Goal: Task Accomplishment & Management: Use online tool/utility

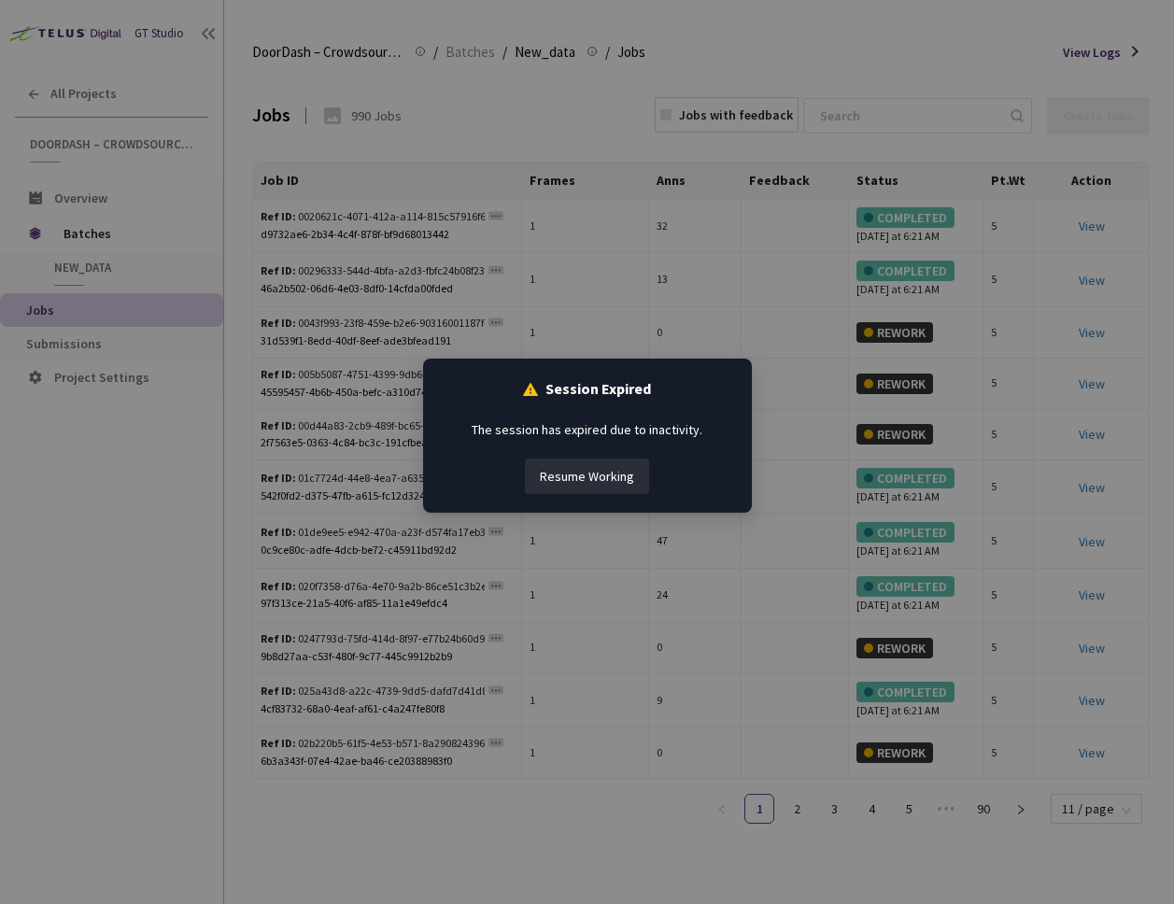
click at [565, 474] on button "Resume Working" at bounding box center [587, 476] width 124 height 35
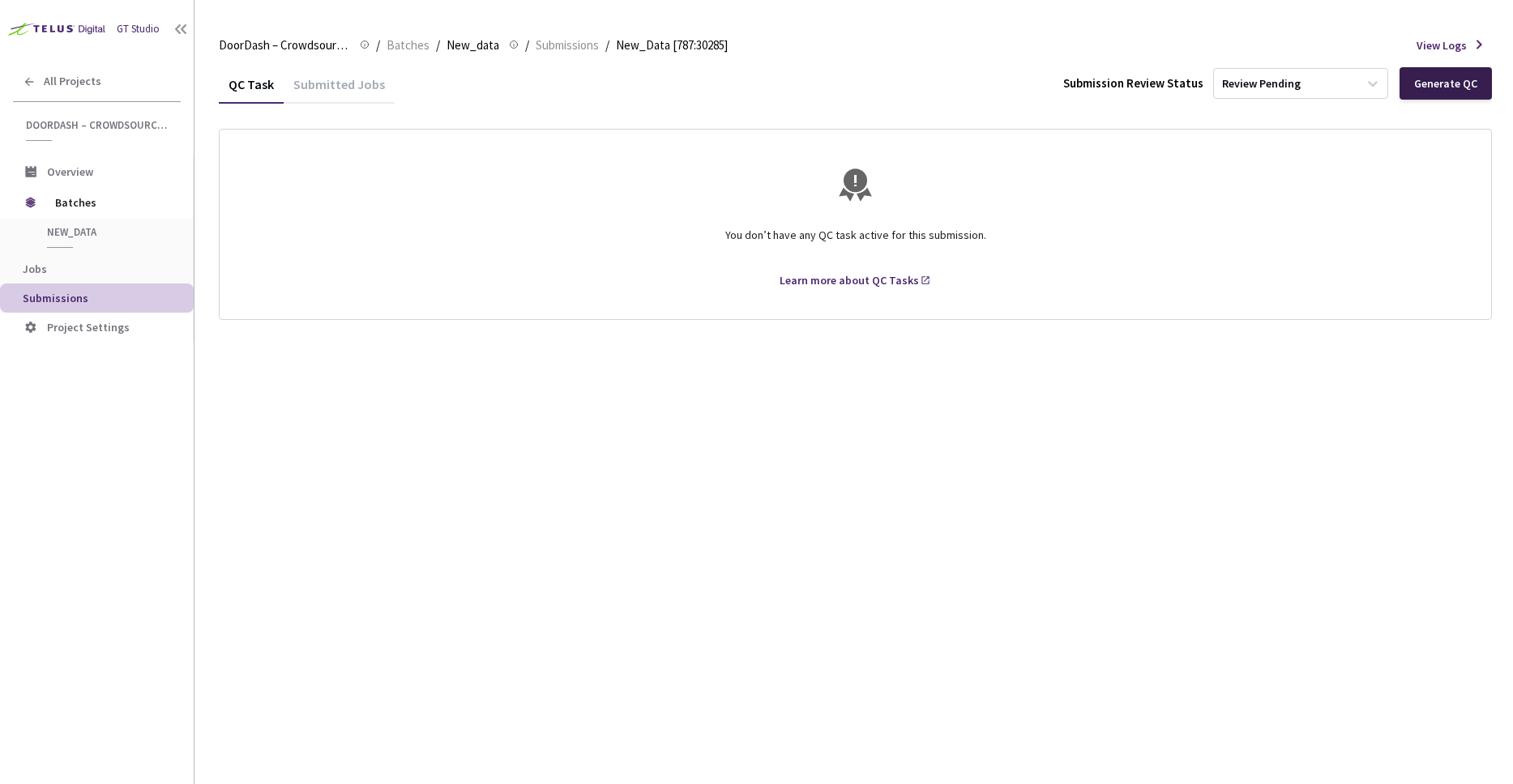
click at [1418, 87] on div "Generate QC" at bounding box center [1445, 83] width 63 height 13
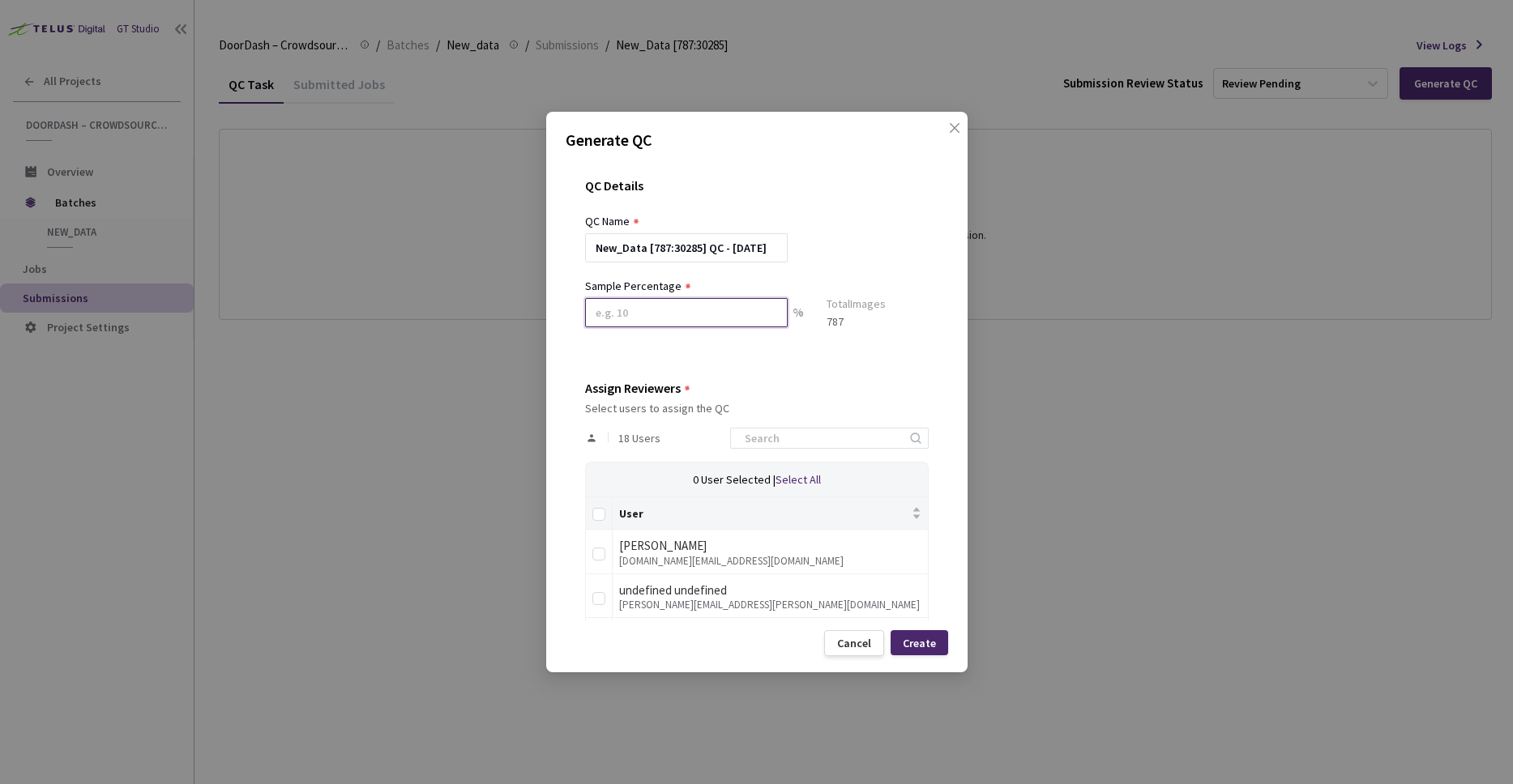
click at [698, 317] on input at bounding box center [686, 313] width 203 height 29
type input "1"
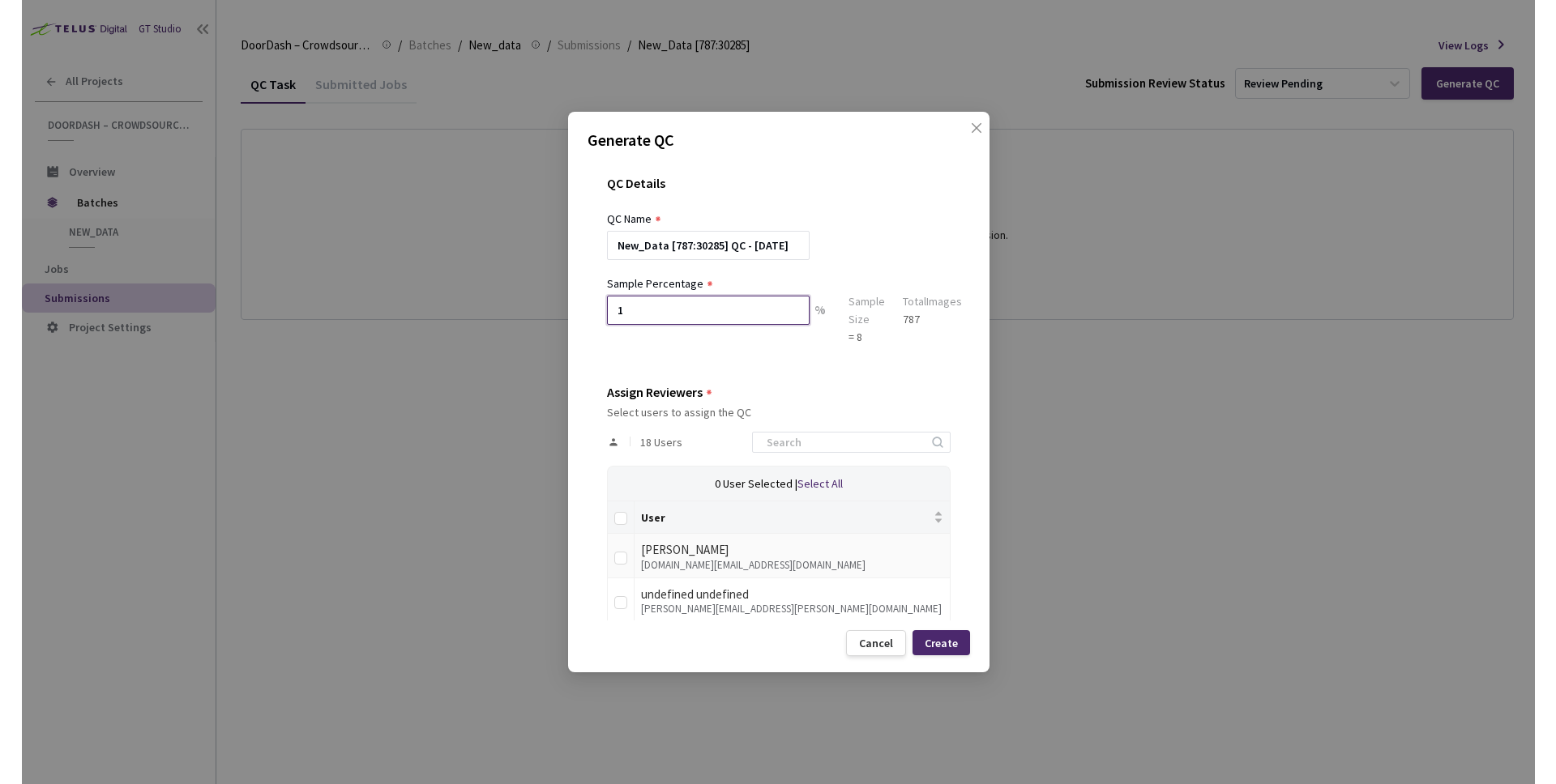
scroll to position [3, 0]
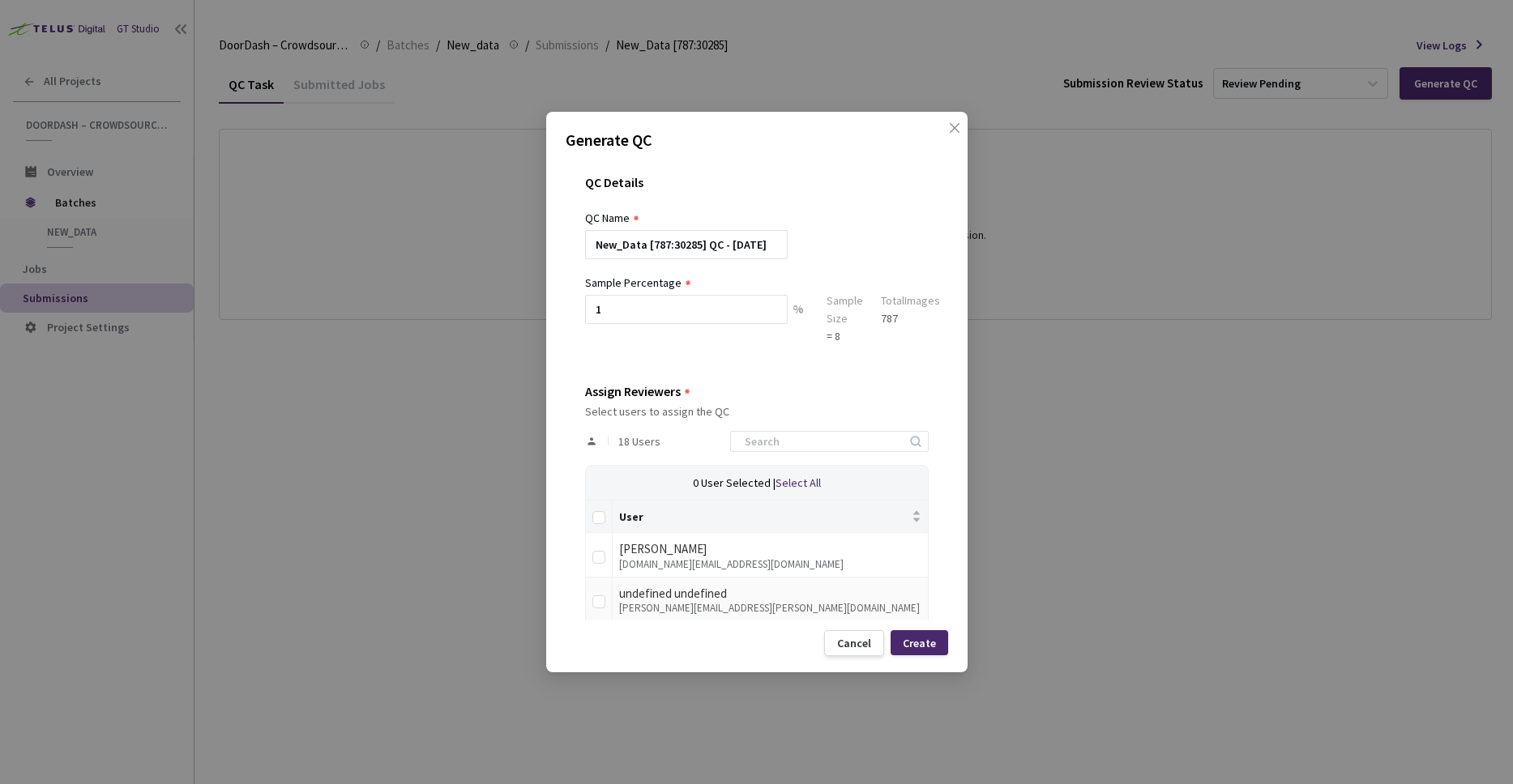
click at [606, 597] on td at bounding box center [599, 599] width 27 height 44
click at [596, 607] on input "checkbox" at bounding box center [599, 602] width 13 height 13
checkbox input "true"
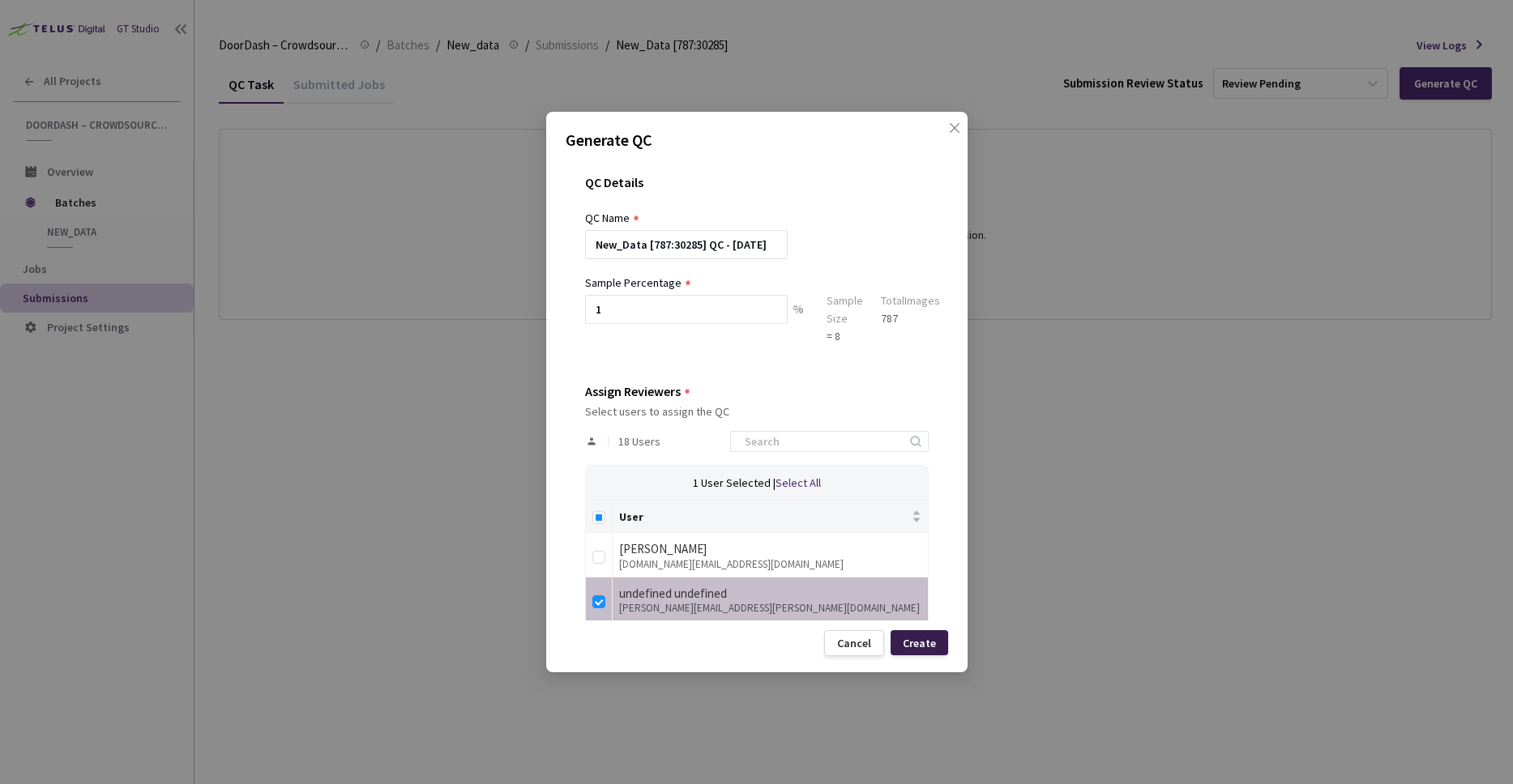
click at [919, 644] on div "Create" at bounding box center [920, 643] width 33 height 13
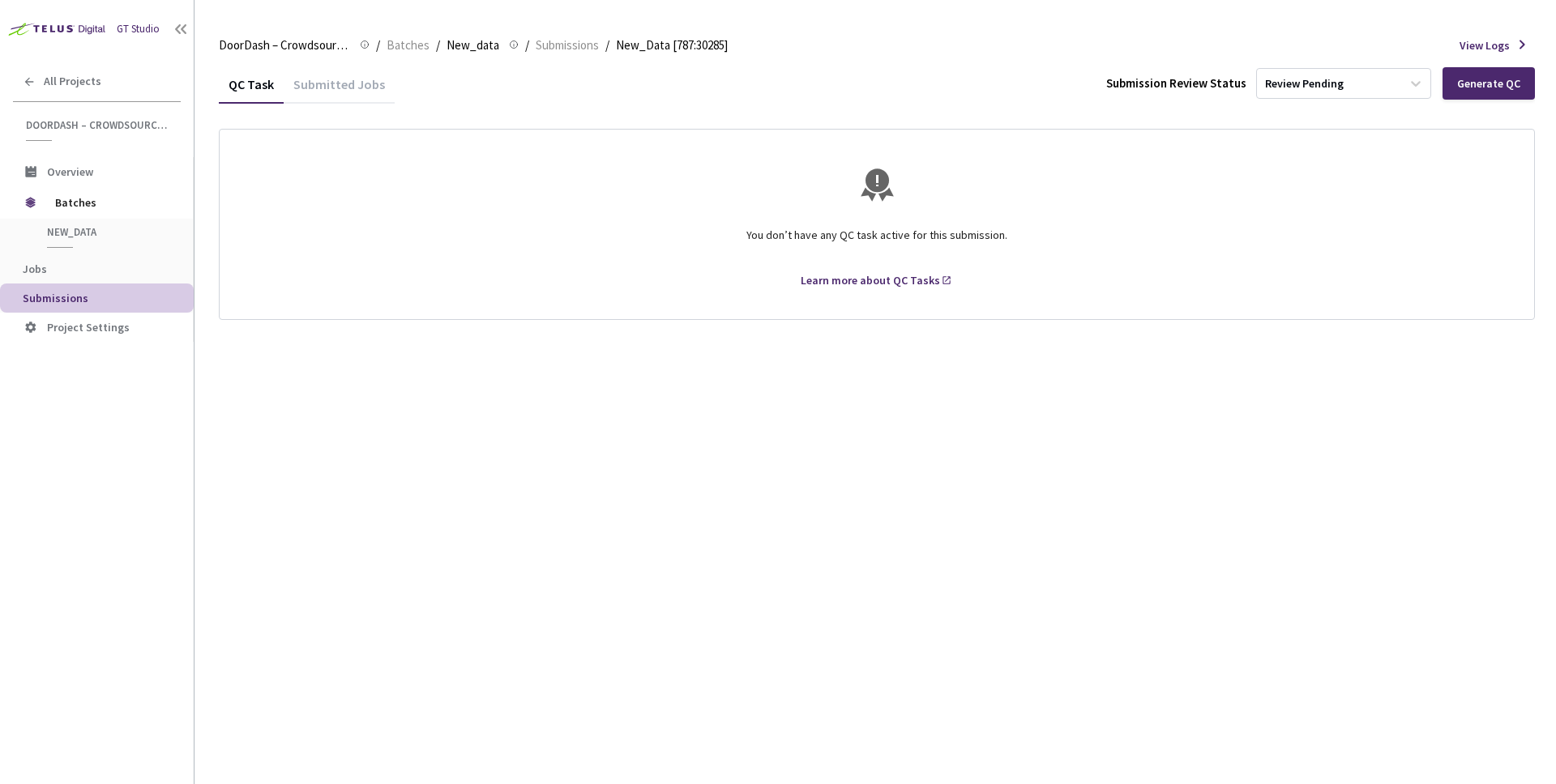
click at [350, 95] on div "Submitted Jobs" at bounding box center [339, 90] width 111 height 28
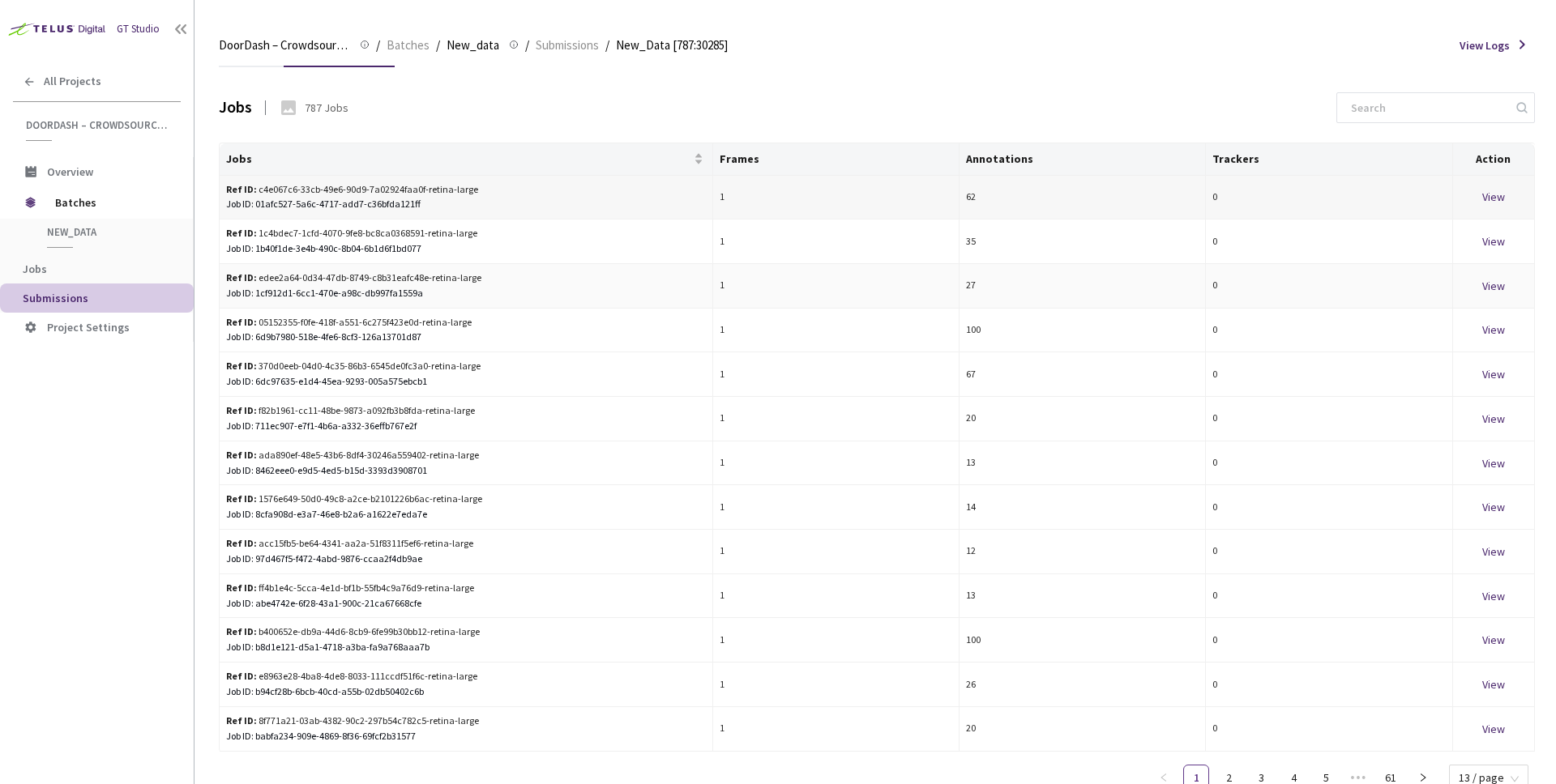
scroll to position [0, 0]
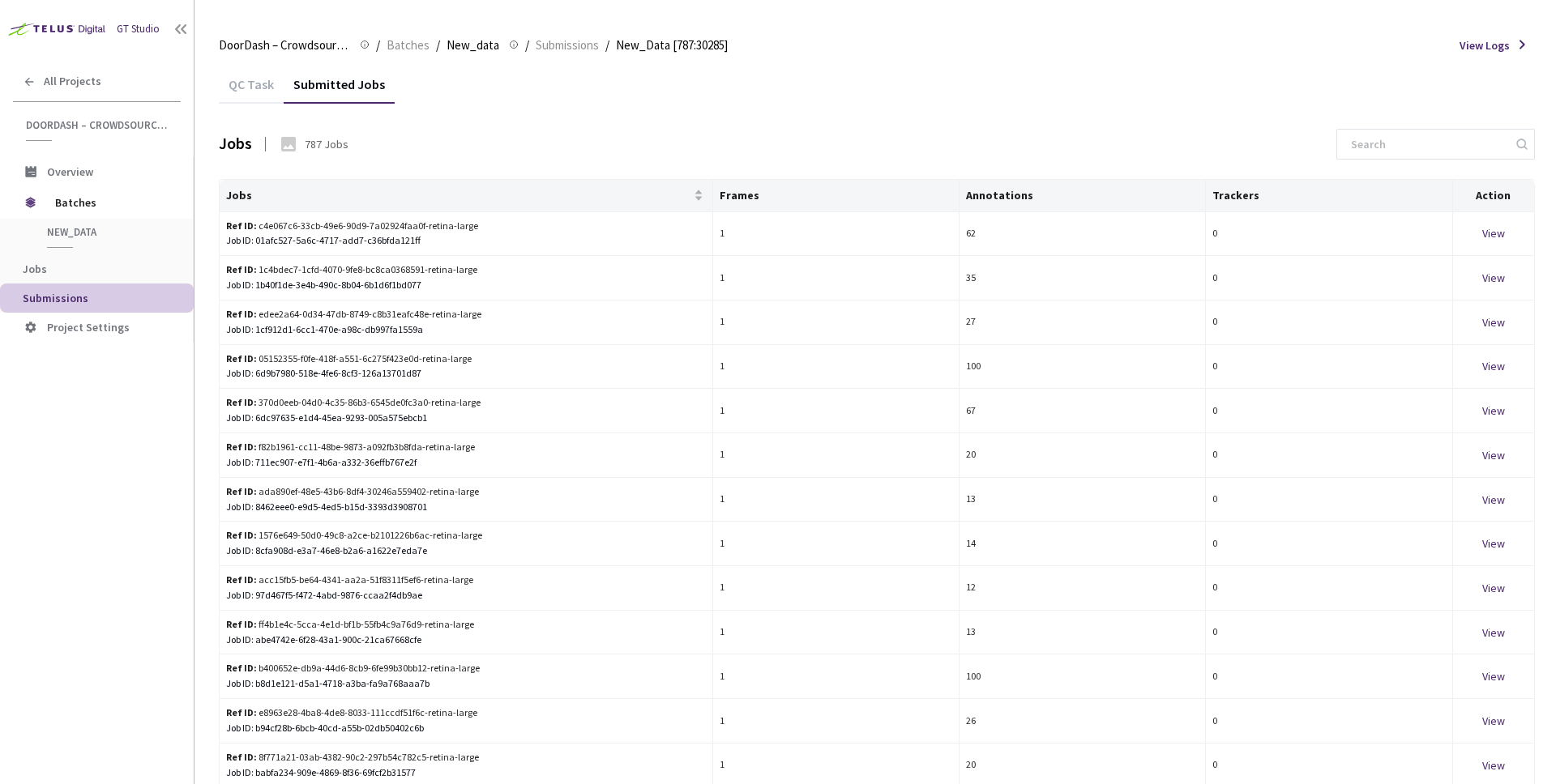
click at [262, 93] on div "QC Task" at bounding box center [251, 90] width 65 height 28
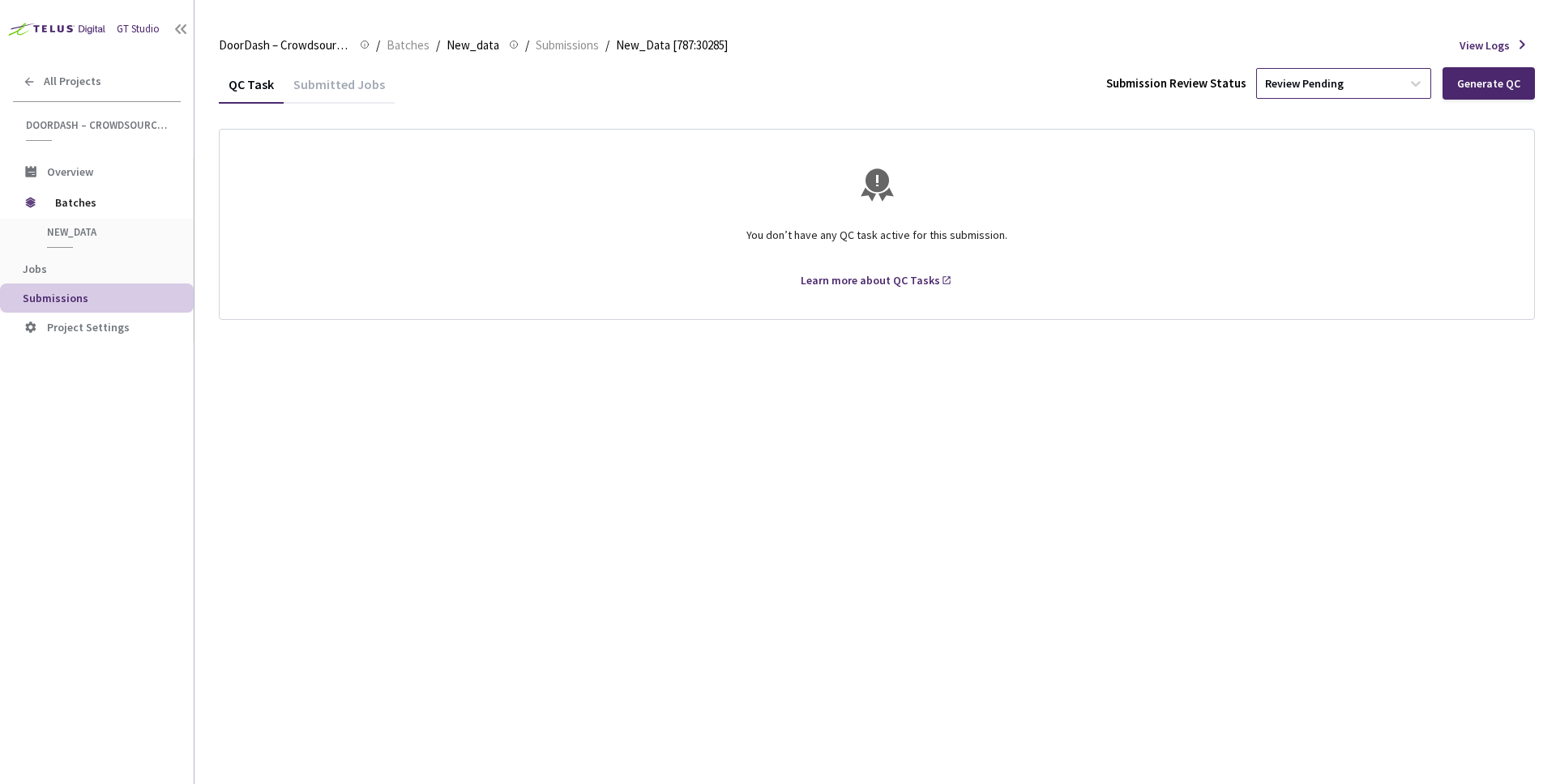
click at [1363, 87] on div "Review Pending" at bounding box center [1329, 83] width 144 height 26
click at [1511, 135] on div "You don’t have any QC task active for this submission. Learn more about QC Tasks" at bounding box center [876, 225] width 1316 height 191
click at [1484, 85] on div "Generate QC" at bounding box center [1488, 83] width 63 height 13
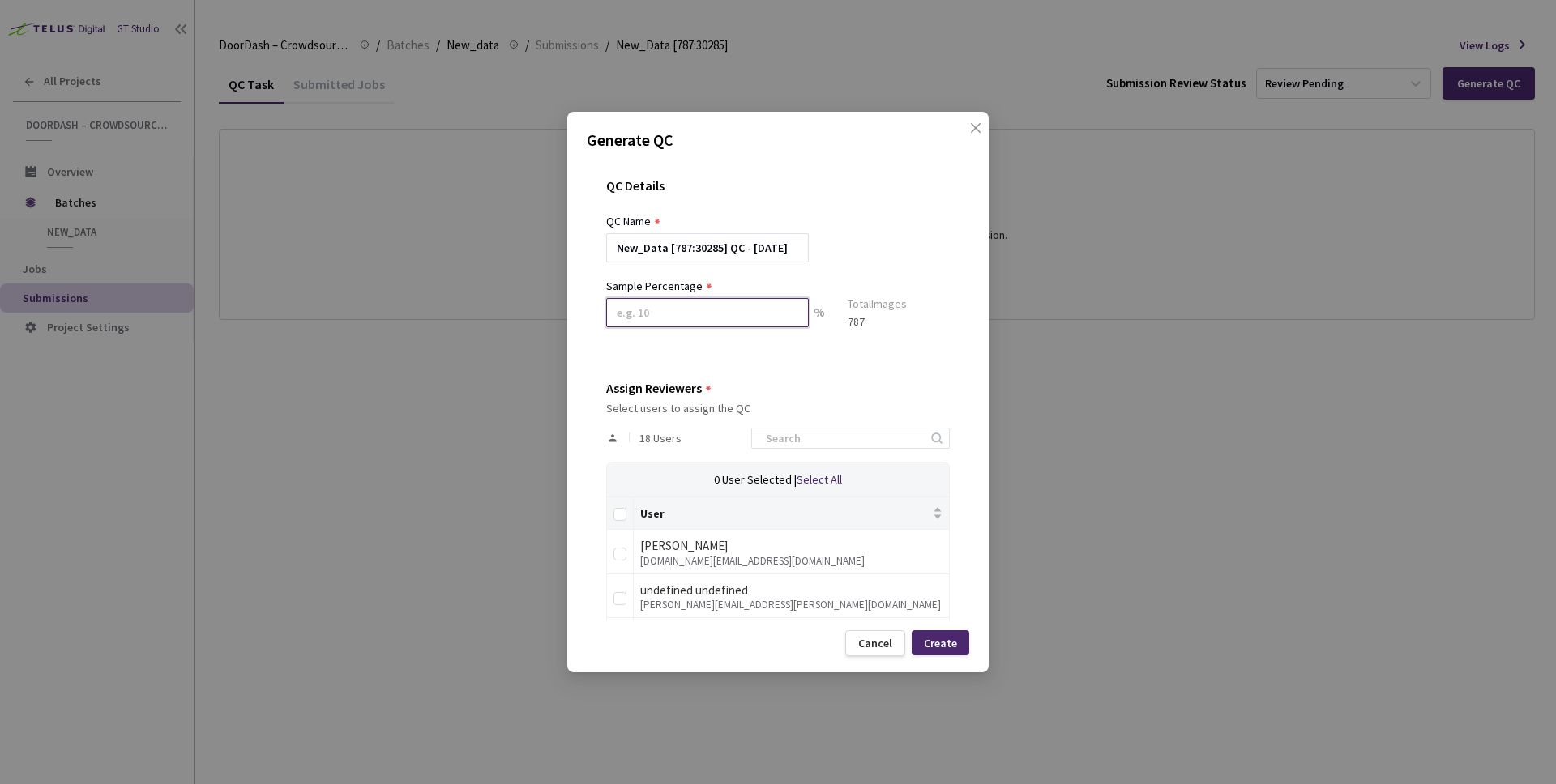
click at [747, 313] on input at bounding box center [708, 313] width 203 height 29
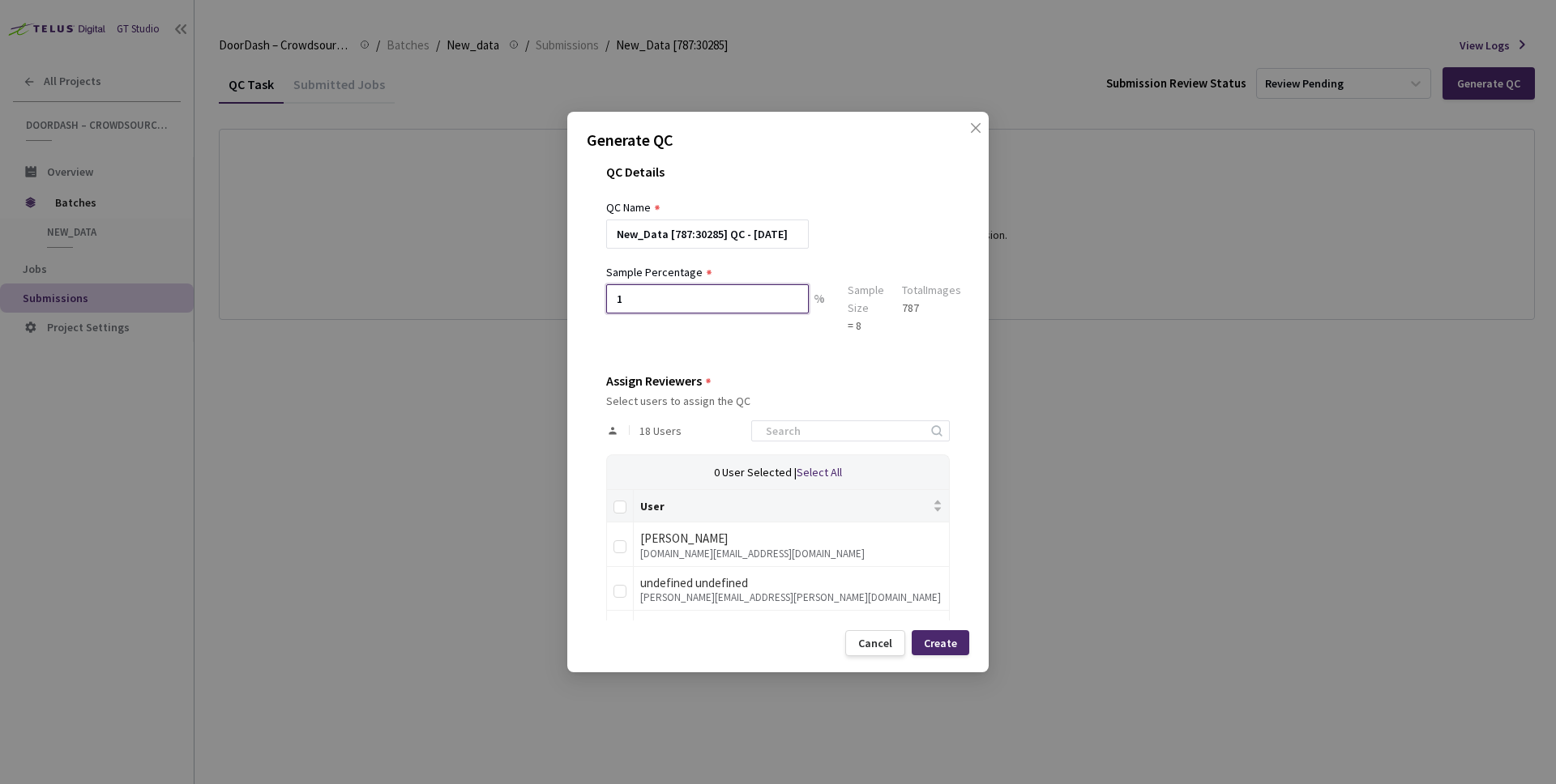
scroll to position [30, 0]
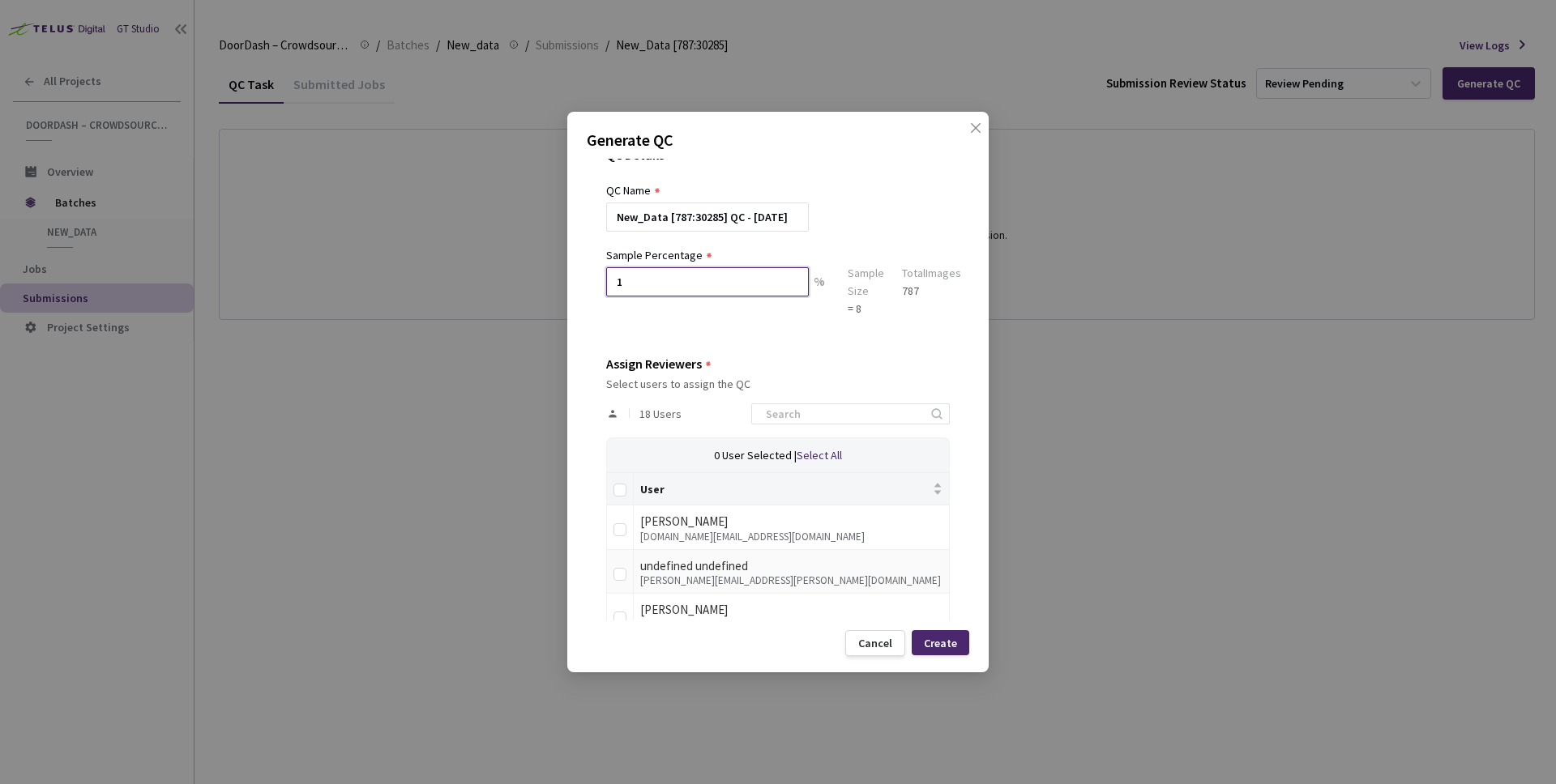
type input "1"
click at [628, 570] on td at bounding box center [620, 572] width 27 height 44
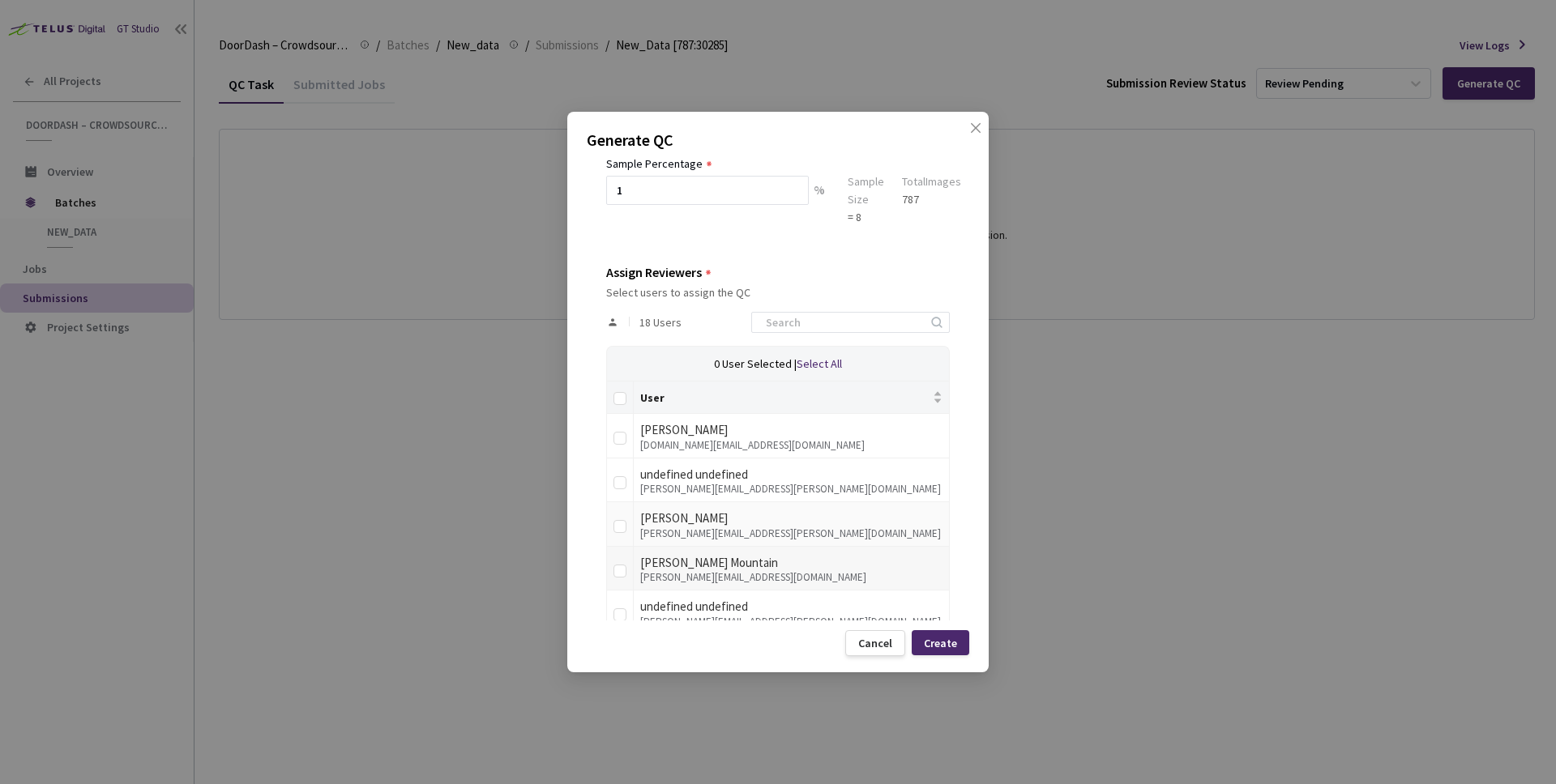
scroll to position [152, 0]
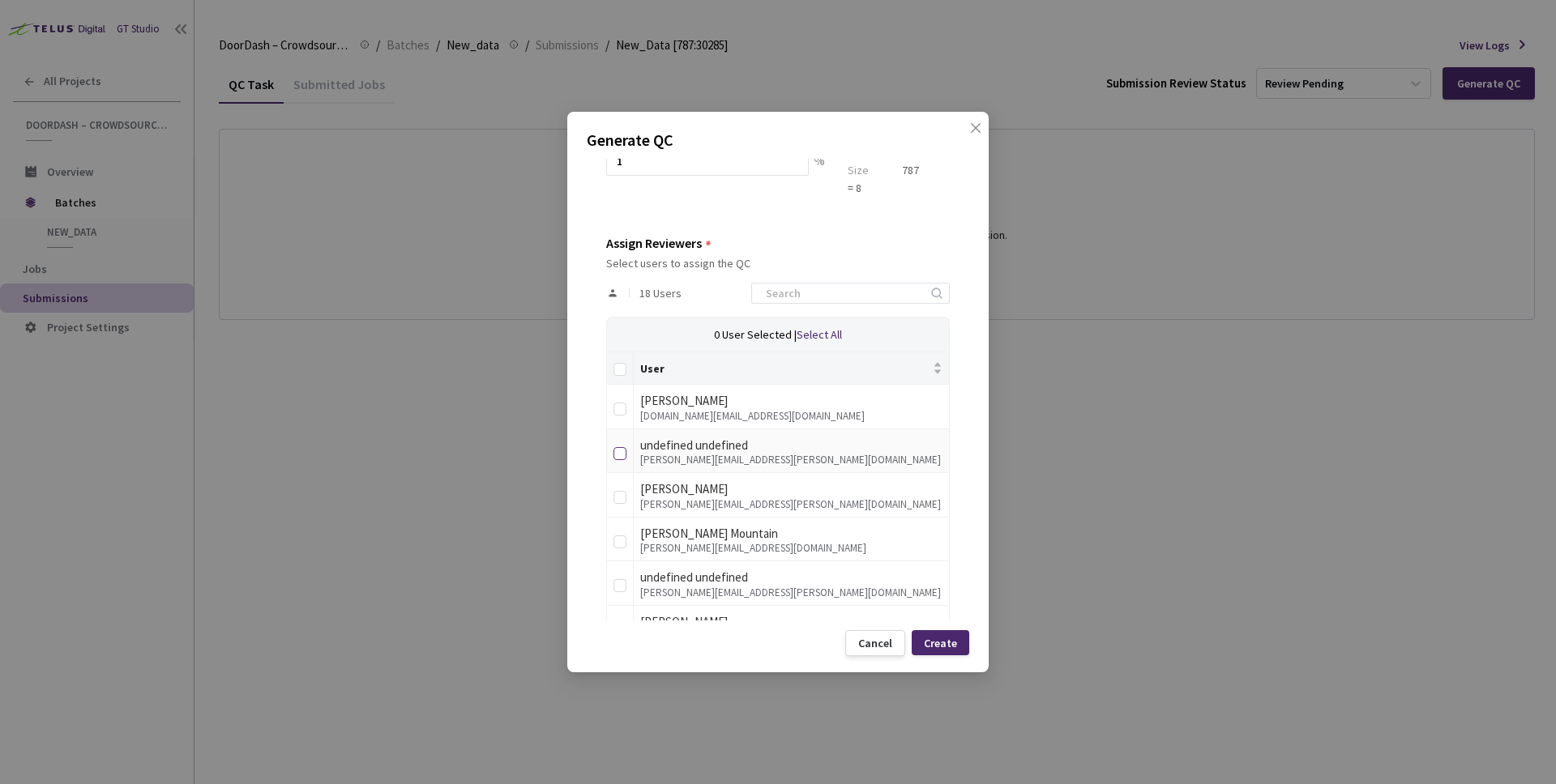
click at [623, 449] on input "checkbox" at bounding box center [619, 454] width 13 height 13
checkbox input "true"
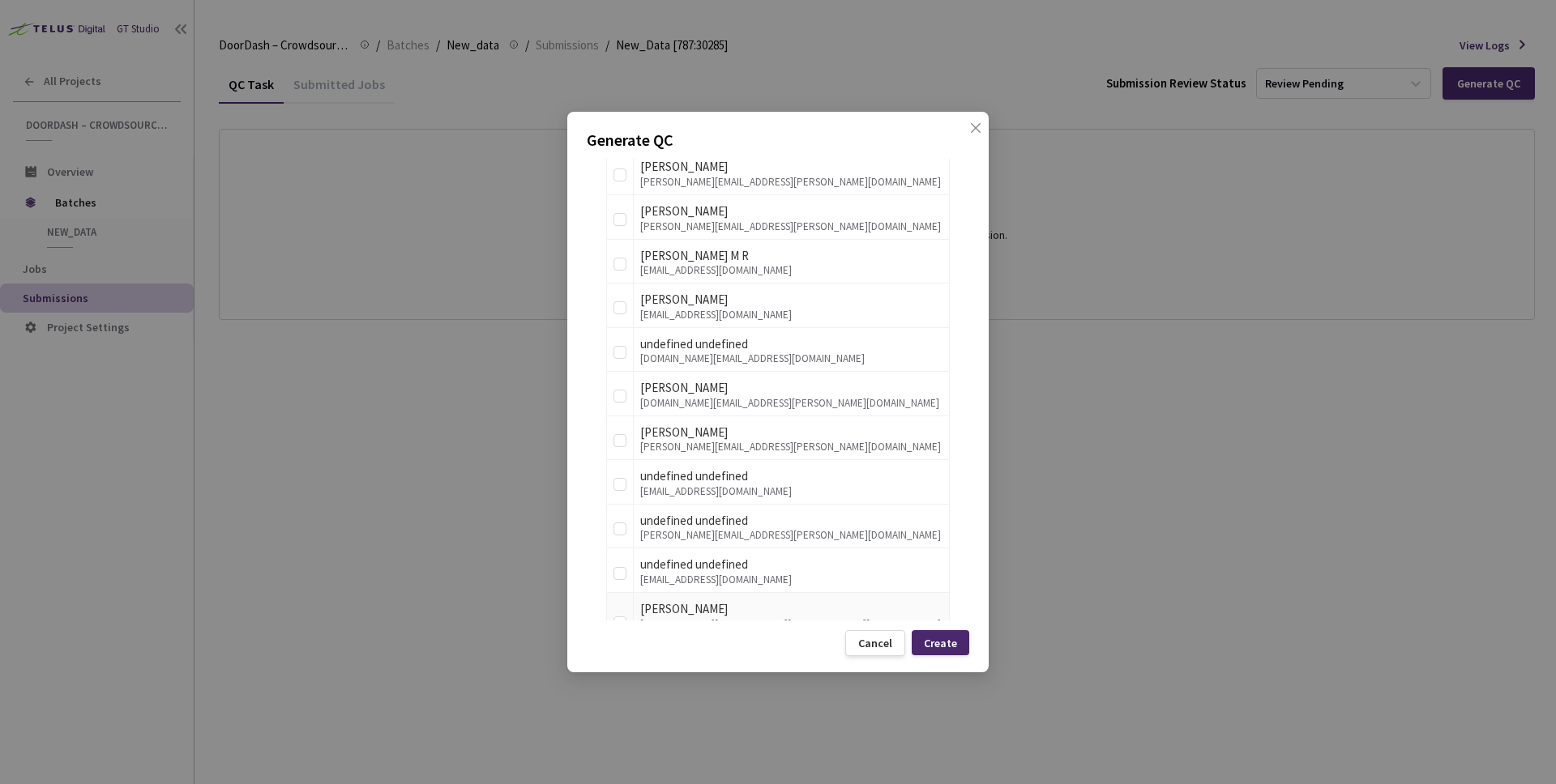
scroll to position [731, 0]
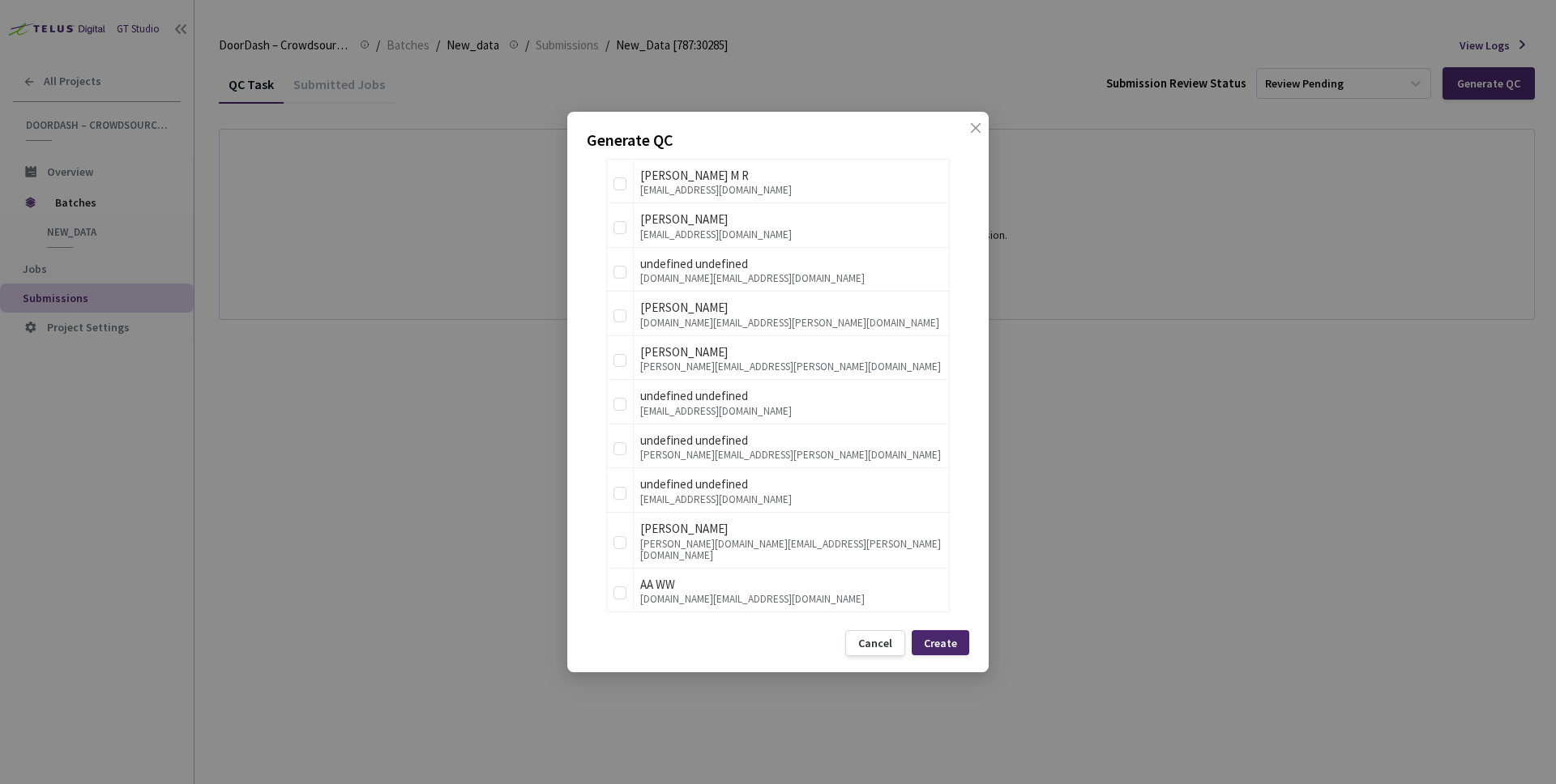
click at [937, 629] on div "Generate QC QC Details QC Name New_Data [787:30285] QC - 17 Sep, 2025 Sample Pe…" at bounding box center [778, 392] width 422 height 560
click at [938, 637] on div "Create" at bounding box center [940, 643] width 33 height 13
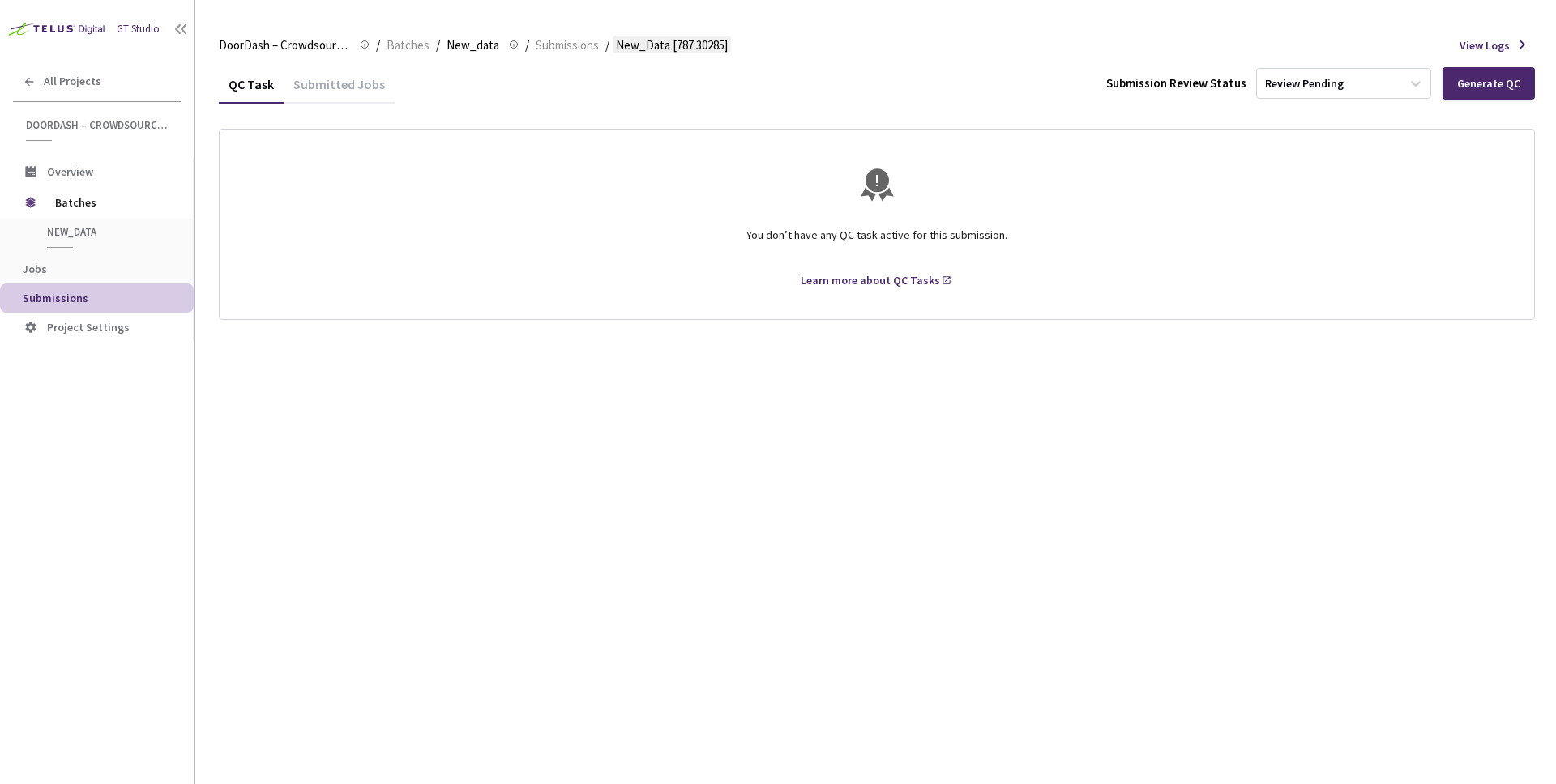
click at [663, 50] on span "New_Data [787:30285]" at bounding box center [671, 45] width 112 height 19
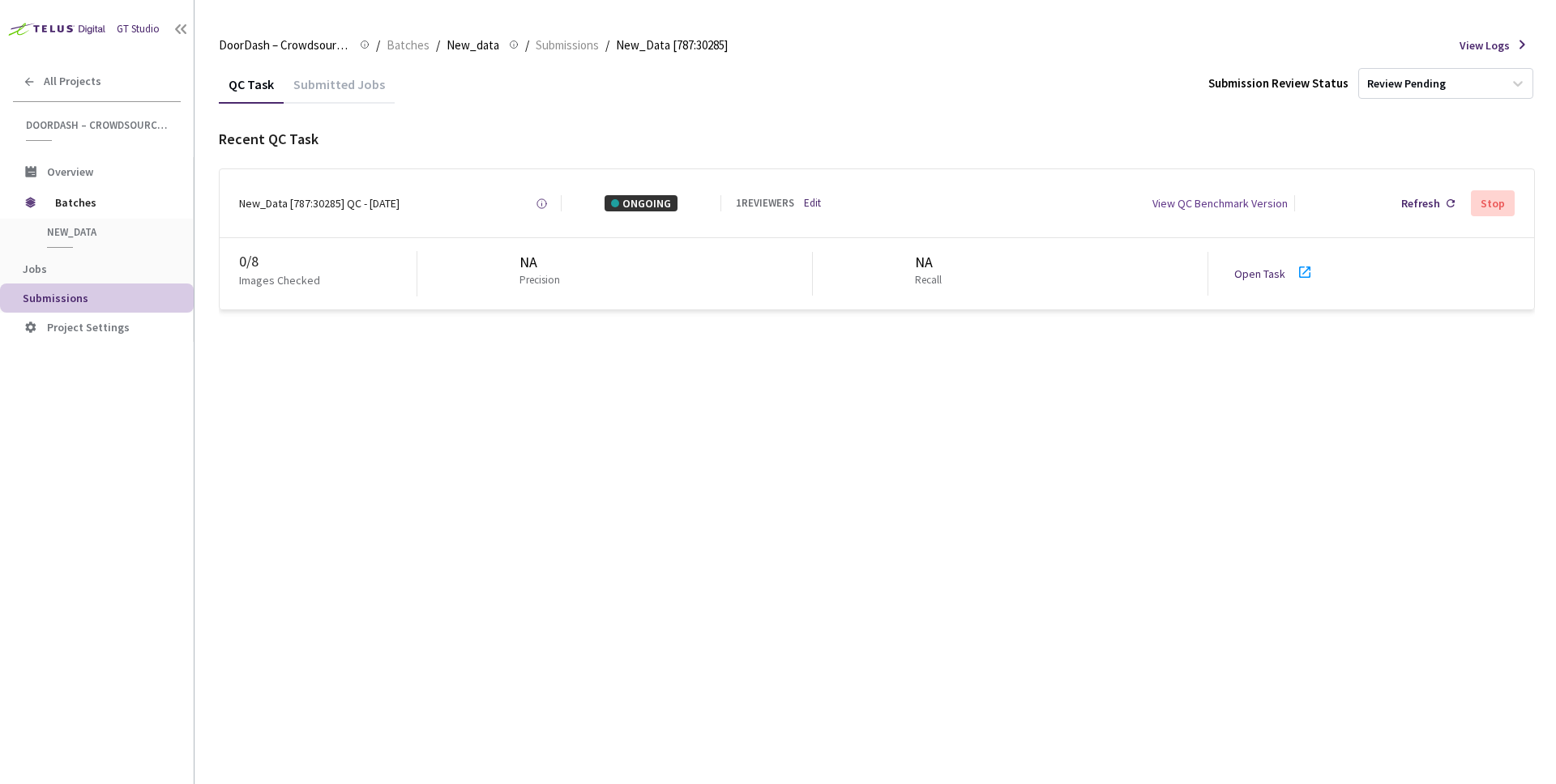
click at [1252, 273] on link "Open Task" at bounding box center [1259, 273] width 51 height 15
